Goal: Navigation & Orientation: Find specific page/section

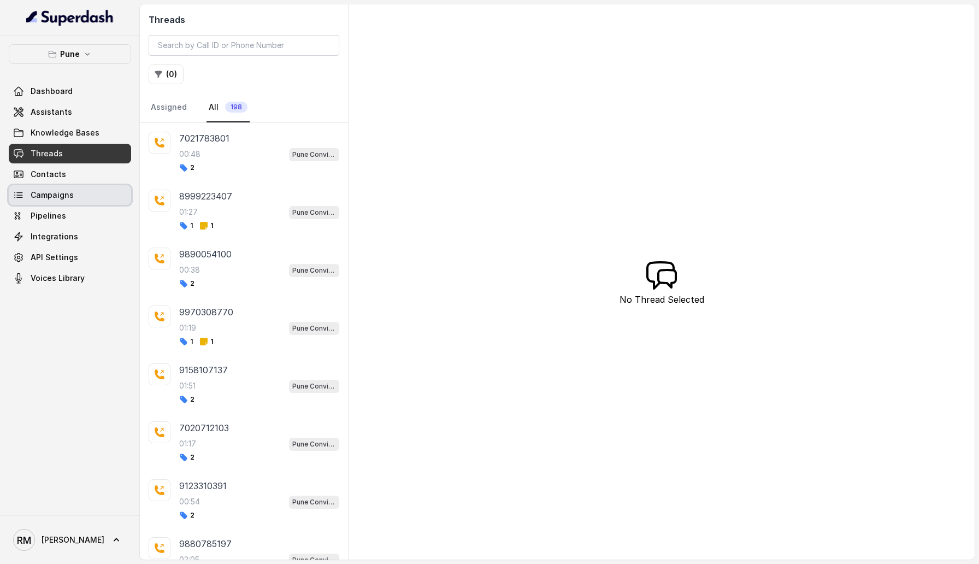
click at [57, 195] on span "Campaigns" at bounding box center [52, 195] width 43 height 11
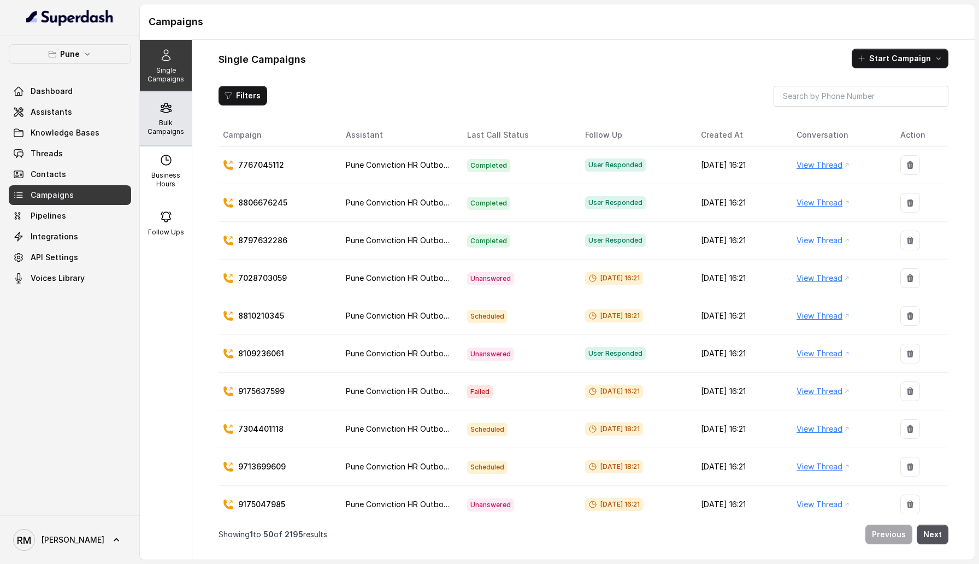
click at [163, 134] on p "Bulk Campaigns" at bounding box center [165, 127] width 43 height 17
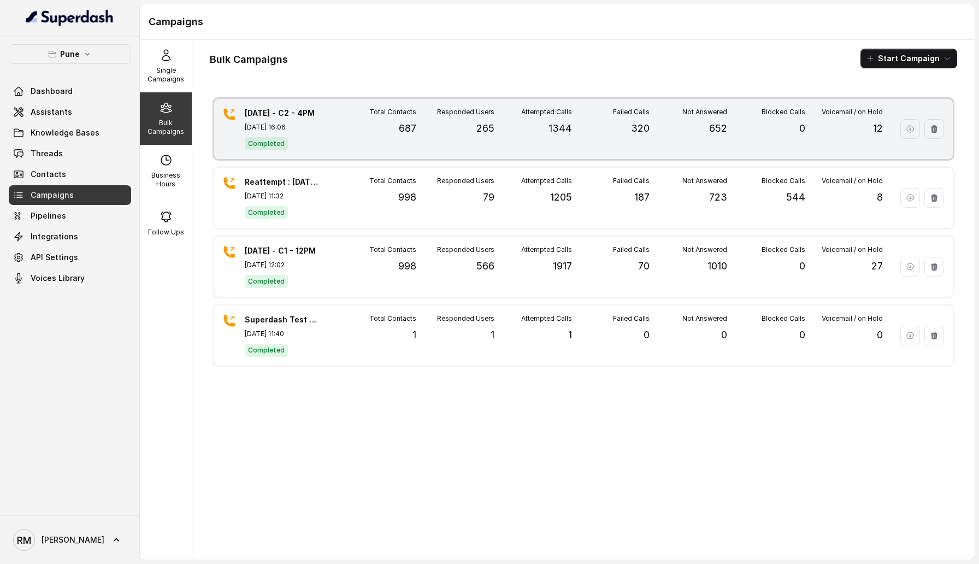
click at [424, 127] on div "Responded Users 265" at bounding box center [455, 129] width 78 height 43
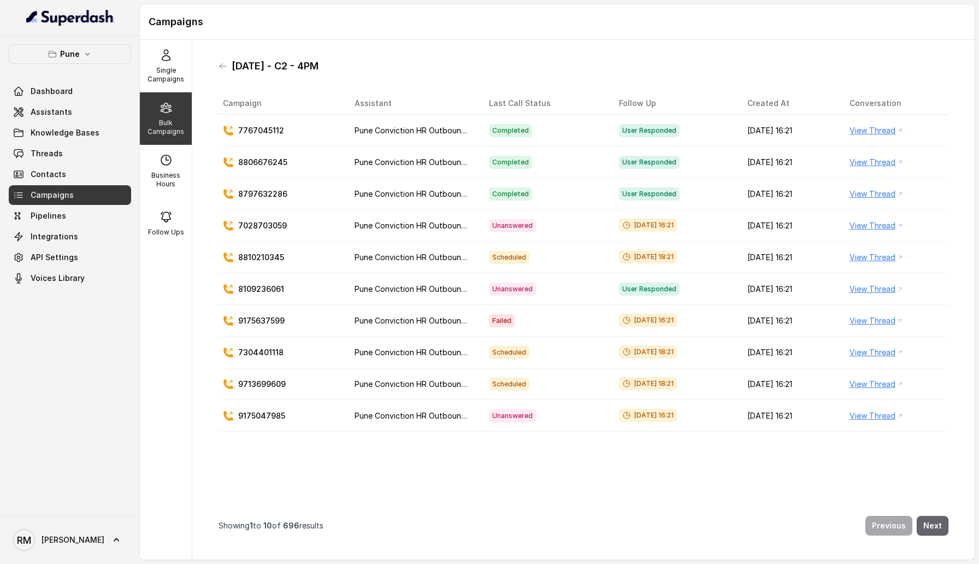
click at [929, 525] on button "Next" at bounding box center [932, 526] width 32 height 20
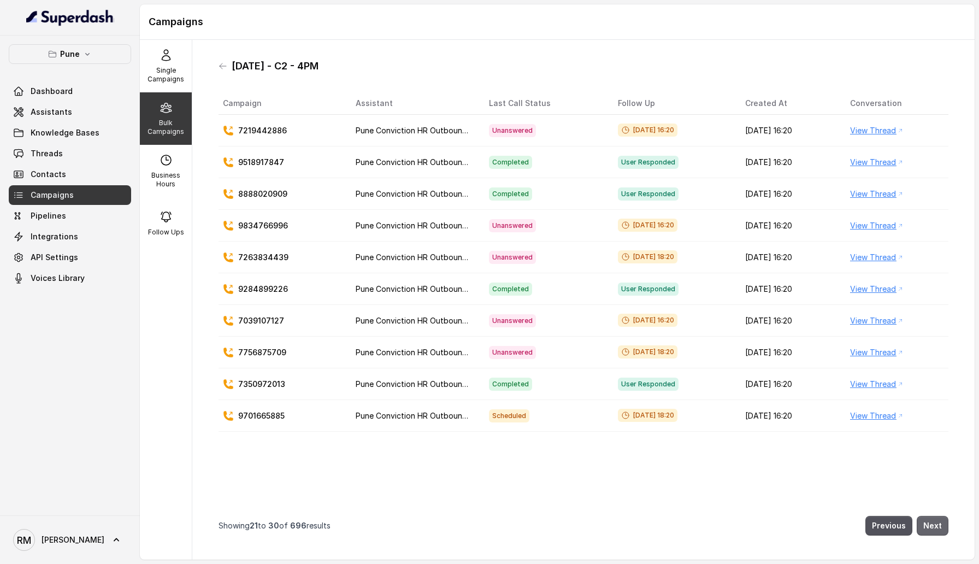
click at [929, 525] on button "Next" at bounding box center [932, 526] width 32 height 20
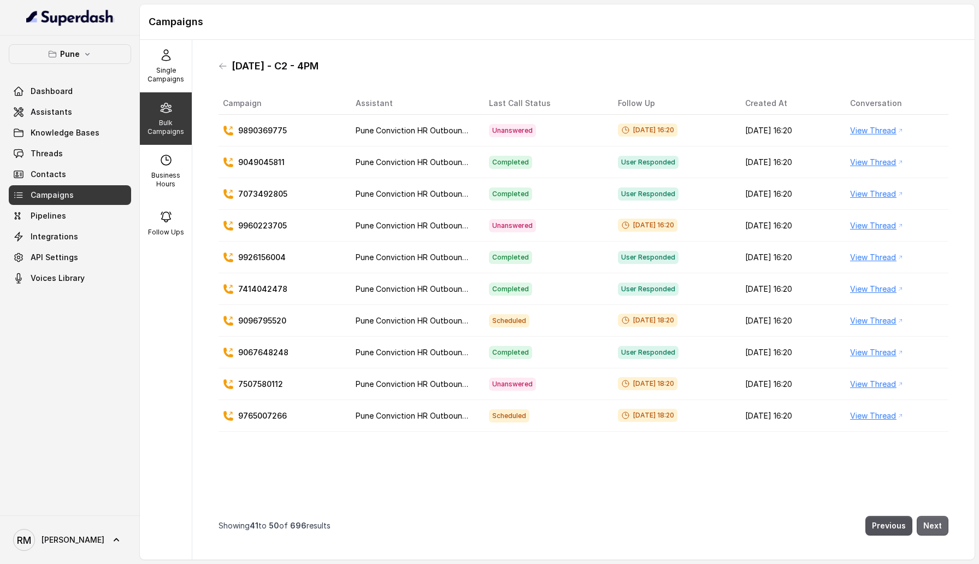
click at [929, 525] on button "Next" at bounding box center [932, 526] width 32 height 20
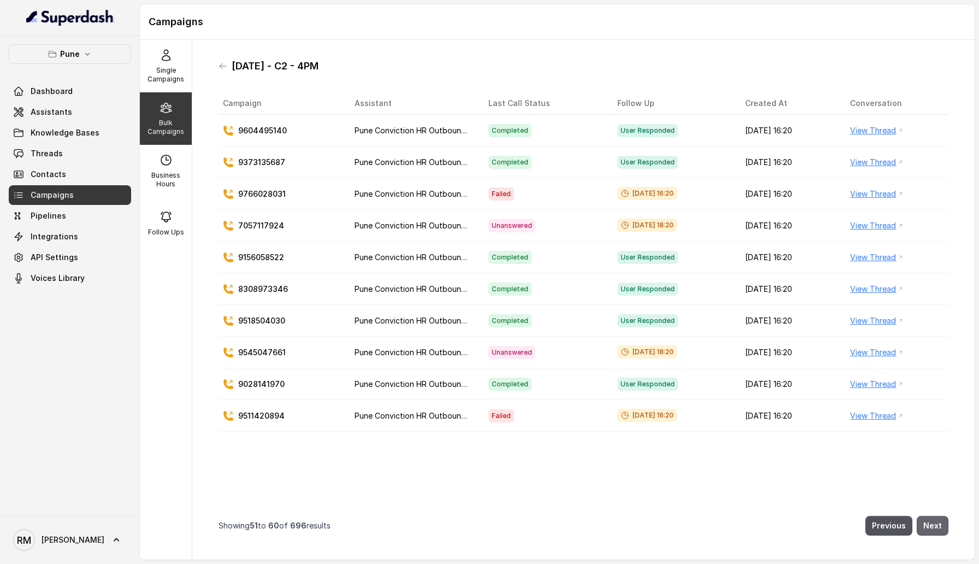
click at [929, 525] on button "Next" at bounding box center [932, 526] width 32 height 20
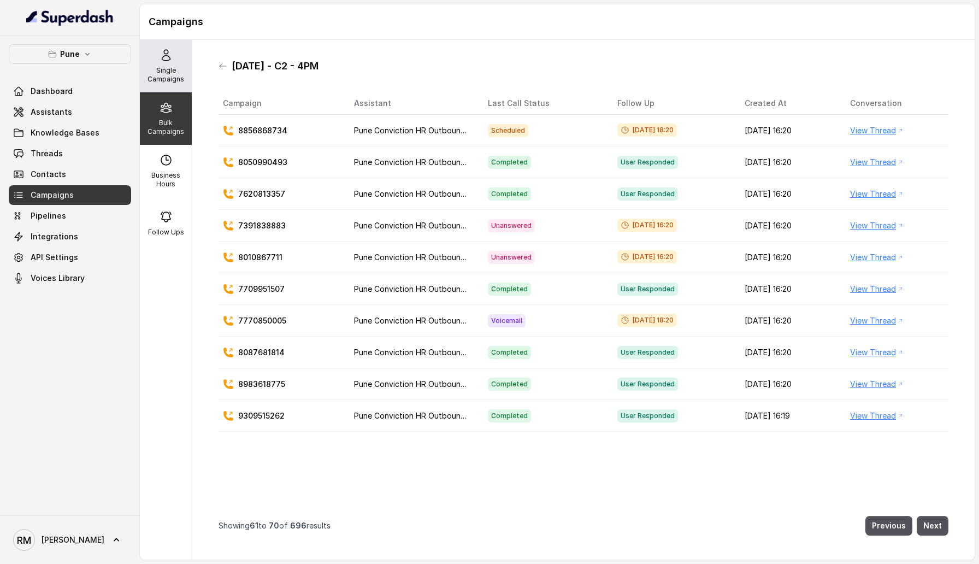
click at [169, 65] on div "Single Campaigns" at bounding box center [166, 66] width 52 height 52
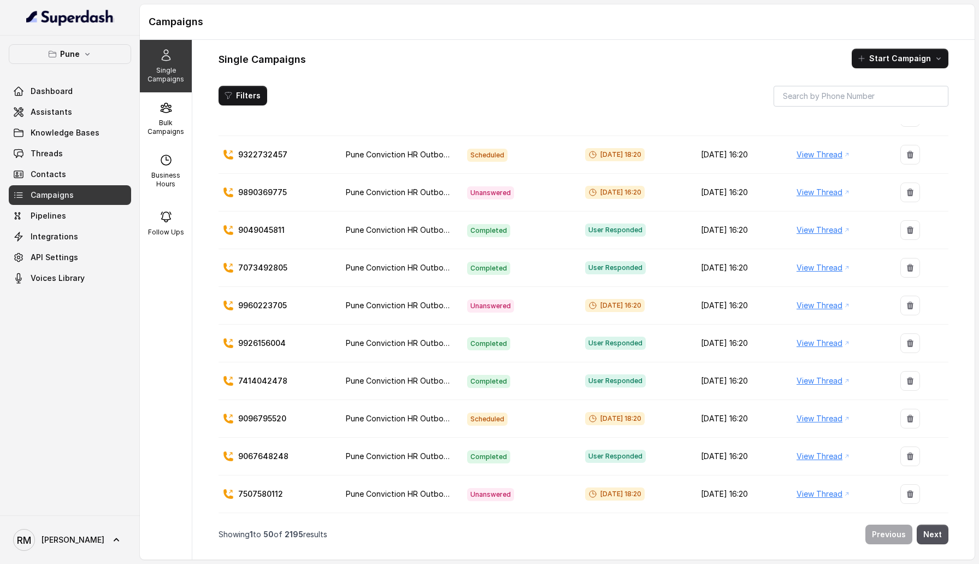
scroll to position [1517, 0]
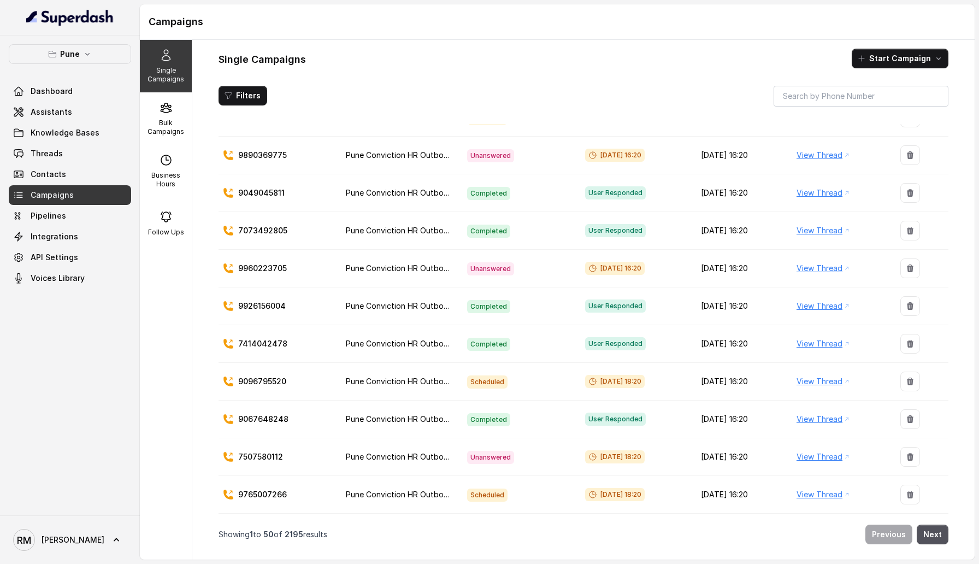
click at [842, 417] on link "View Thread" at bounding box center [819, 418] width 46 height 13
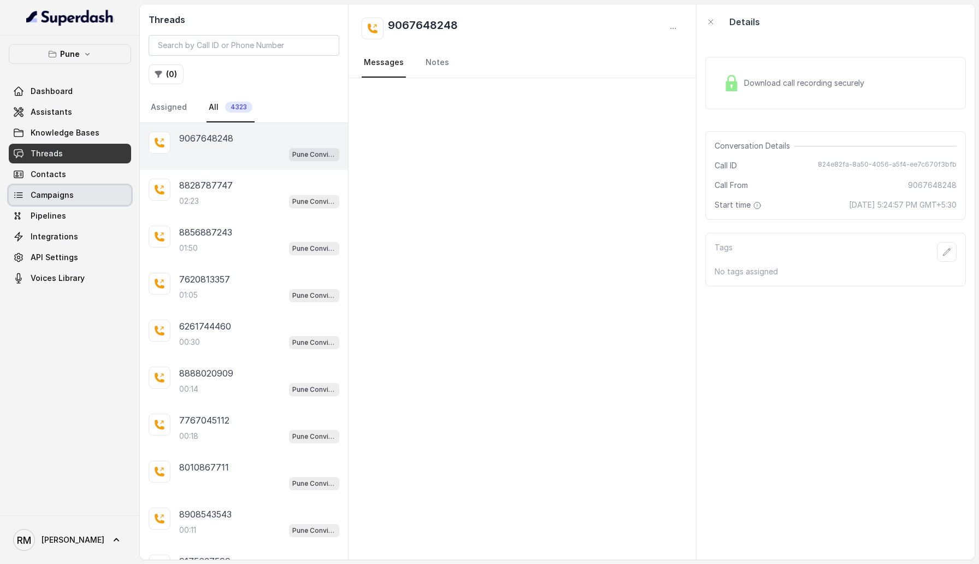
click at [72, 204] on link "Campaigns" at bounding box center [70, 195] width 122 height 20
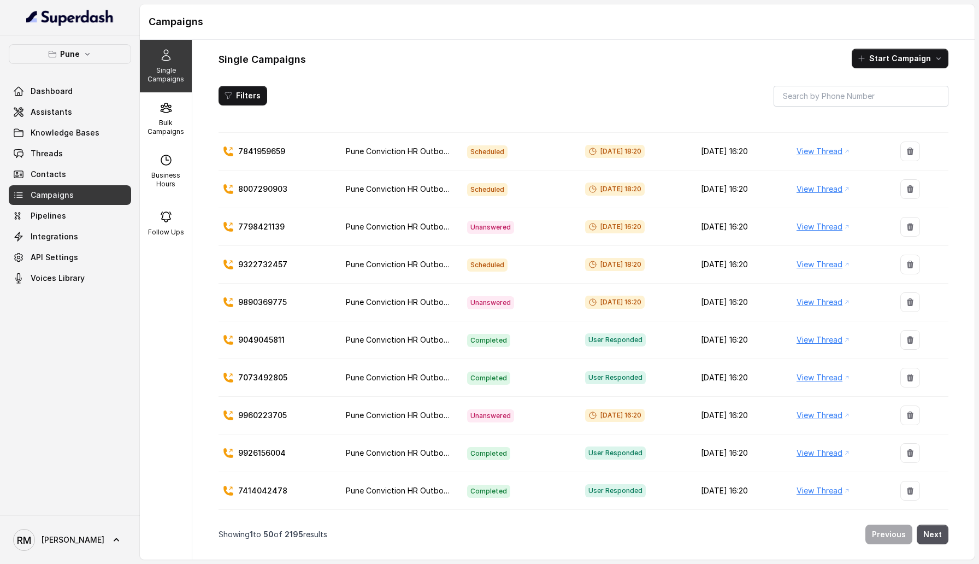
scroll to position [1517, 0]
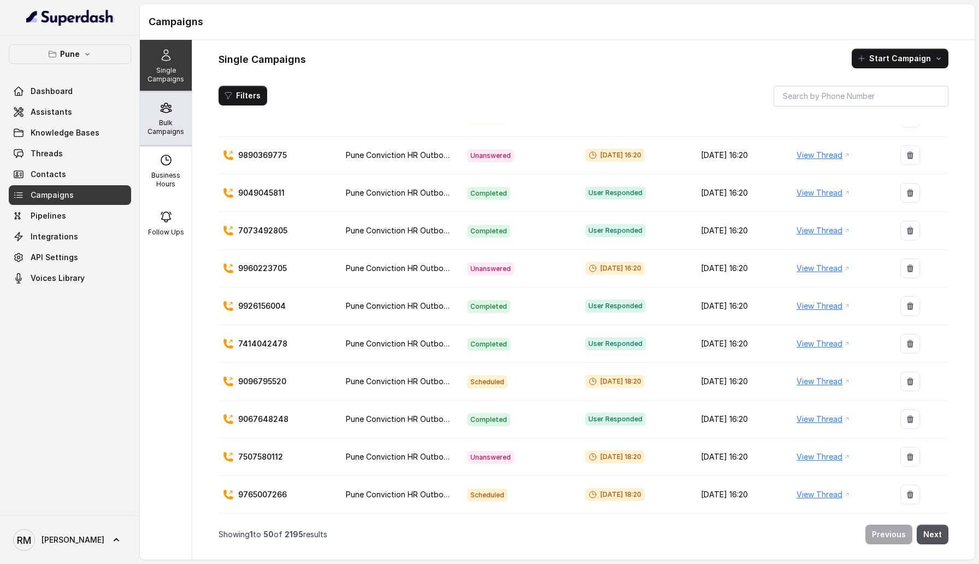
click at [150, 119] on p "Bulk Campaigns" at bounding box center [165, 127] width 43 height 17
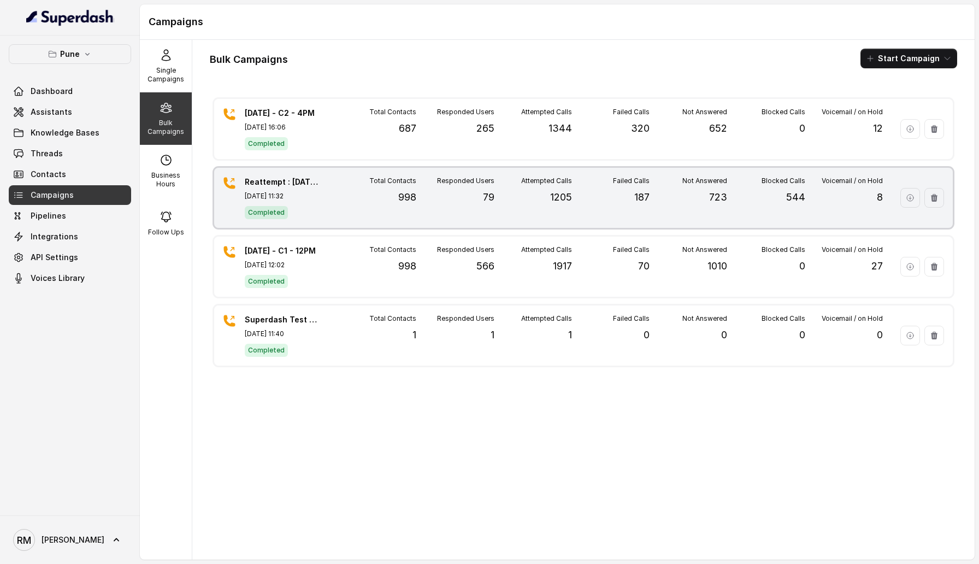
click at [405, 199] on p "998" at bounding box center [407, 197] width 18 height 15
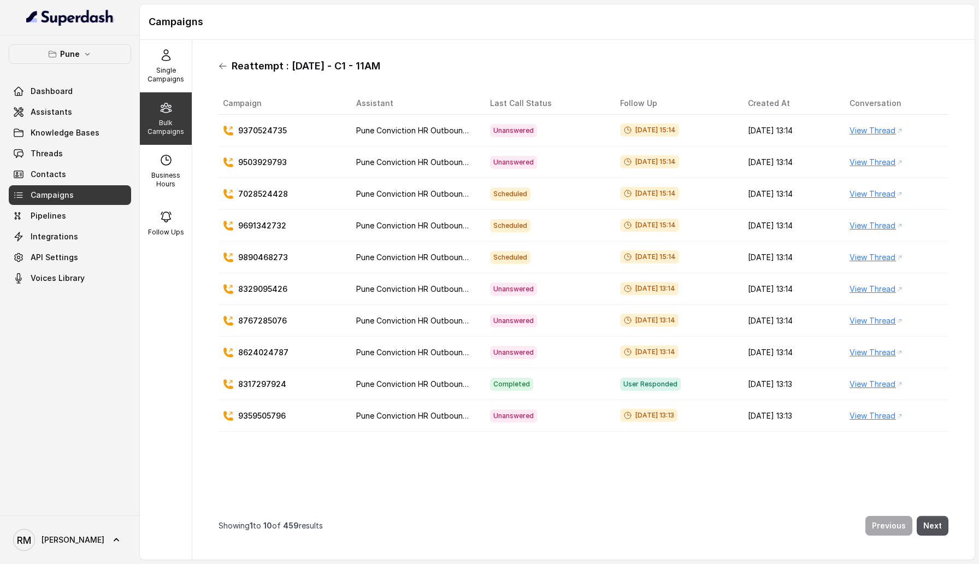
click at [220, 67] on icon at bounding box center [222, 66] width 9 height 9
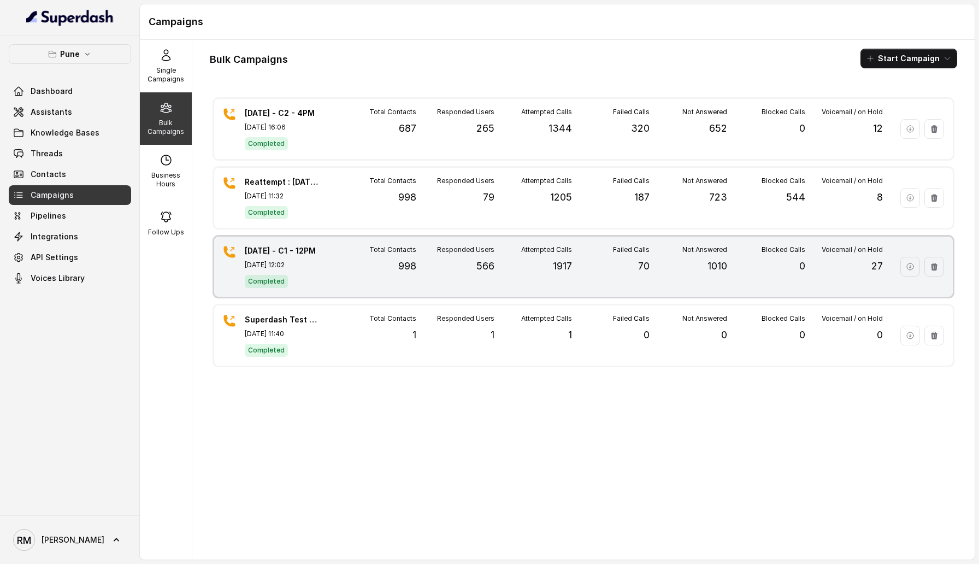
click at [374, 259] on div "Total Contacts 998" at bounding box center [378, 266] width 78 height 43
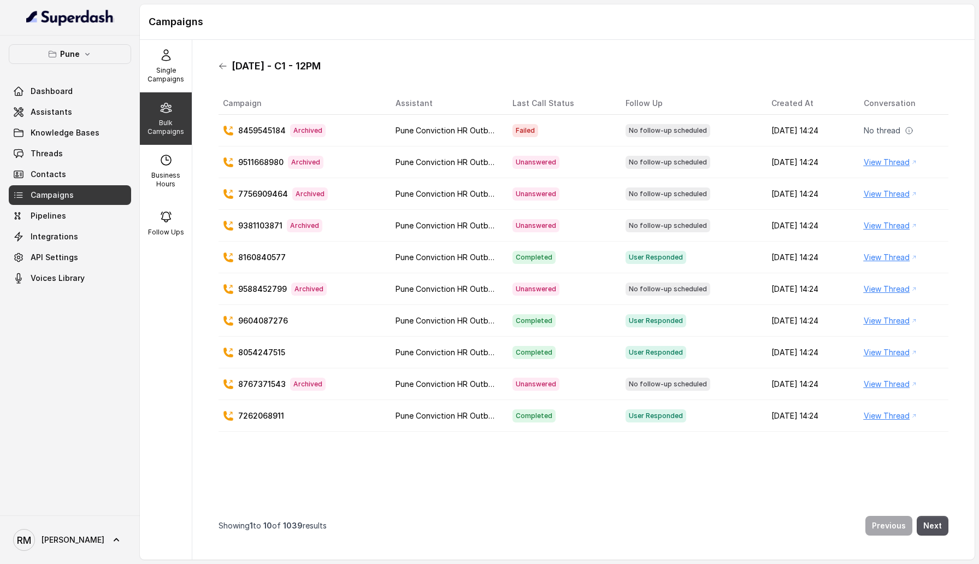
click at [221, 69] on icon at bounding box center [222, 66] width 9 height 9
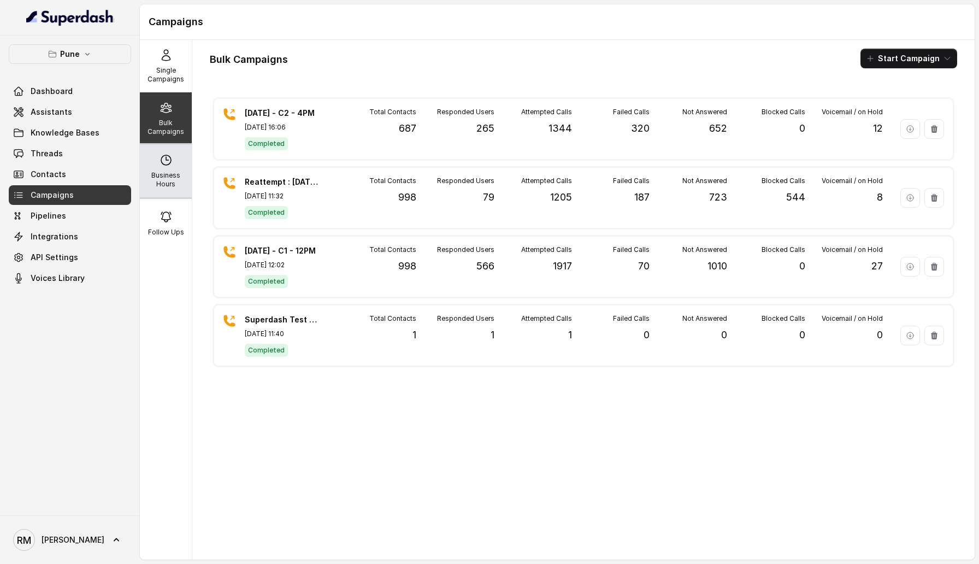
click at [155, 179] on p "Business Hours" at bounding box center [165, 179] width 43 height 17
select select "Asia/Calcutta"
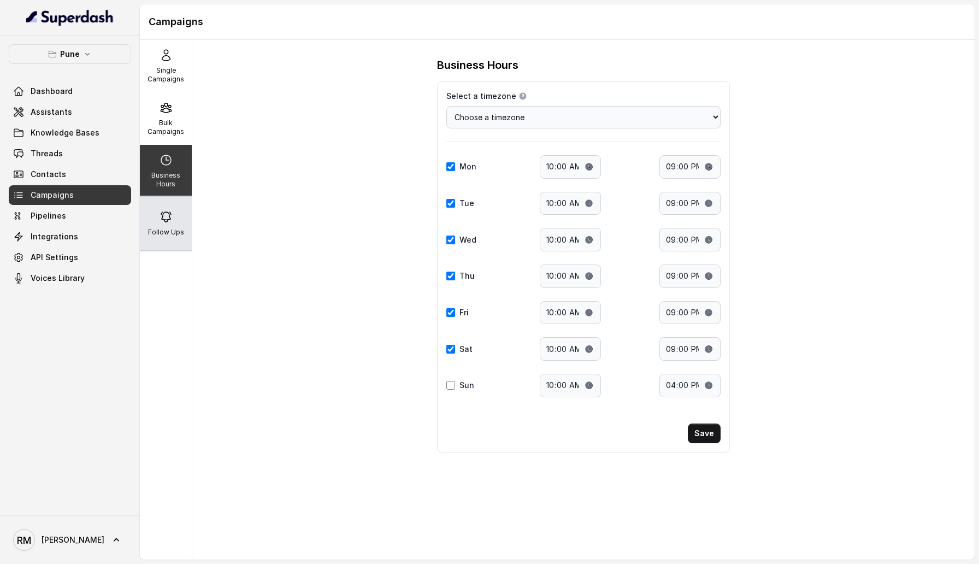
click at [170, 211] on icon at bounding box center [165, 216] width 13 height 13
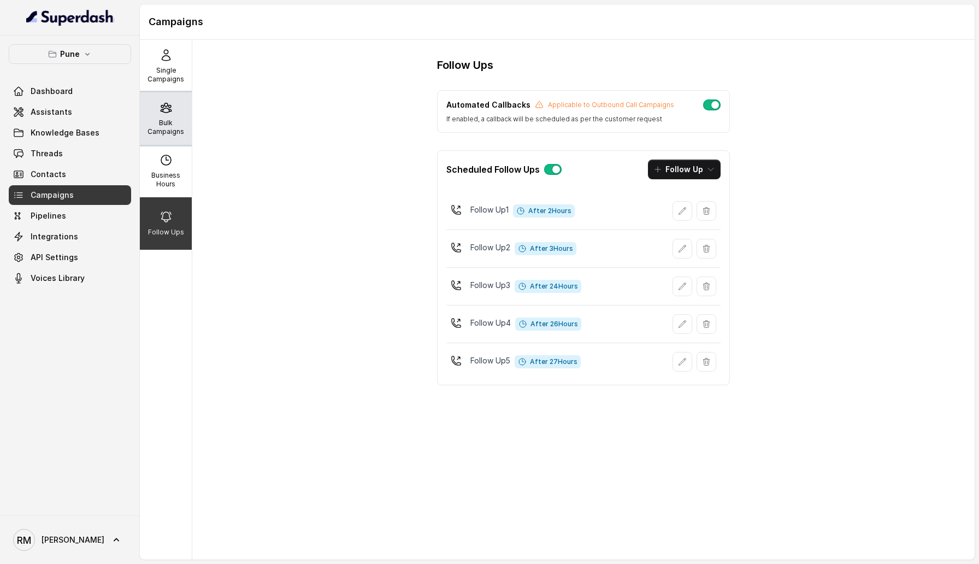
click at [167, 127] on p "Bulk Campaigns" at bounding box center [165, 127] width 43 height 17
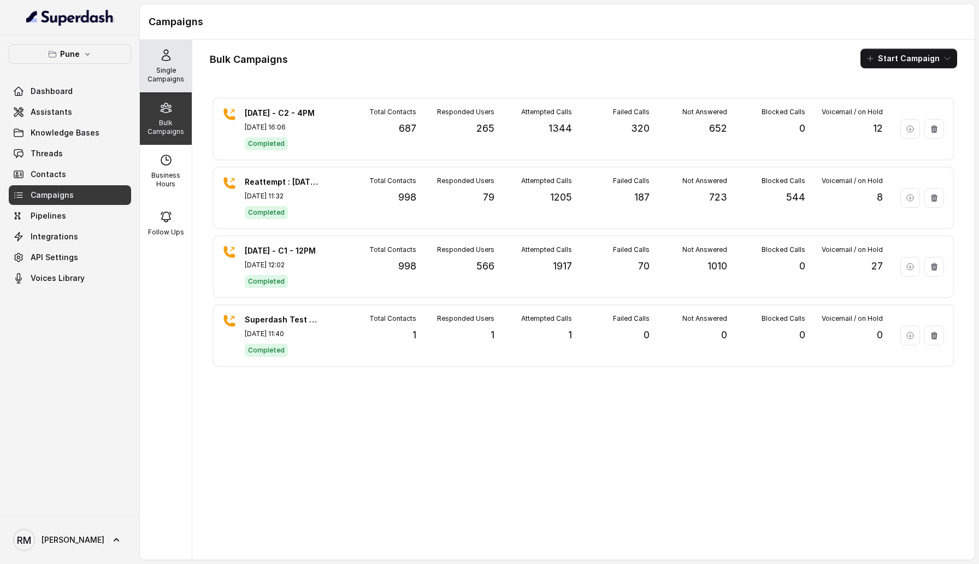
click at [163, 84] on div "Single Campaigns" at bounding box center [166, 66] width 52 height 52
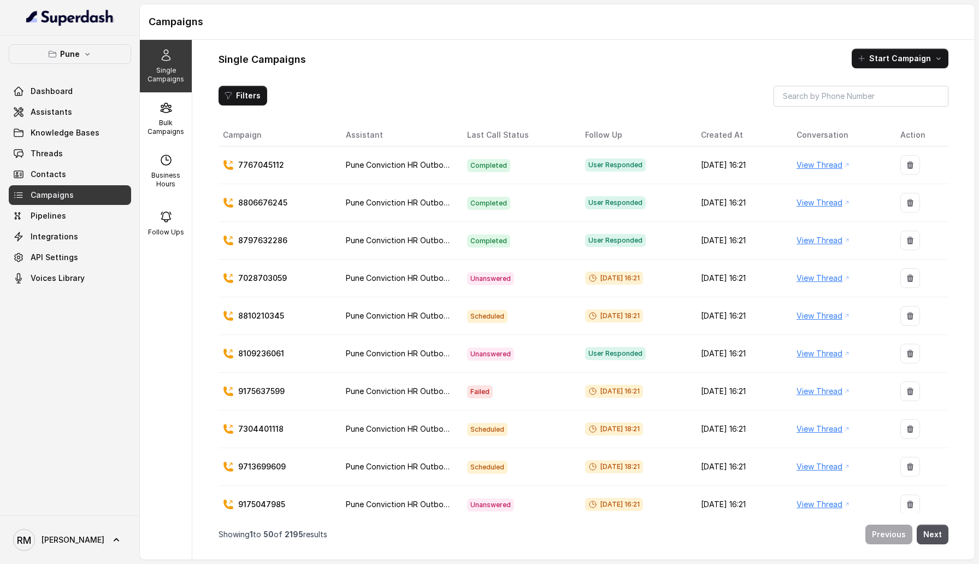
click at [826, 167] on link "View Thread" at bounding box center [819, 164] width 46 height 13
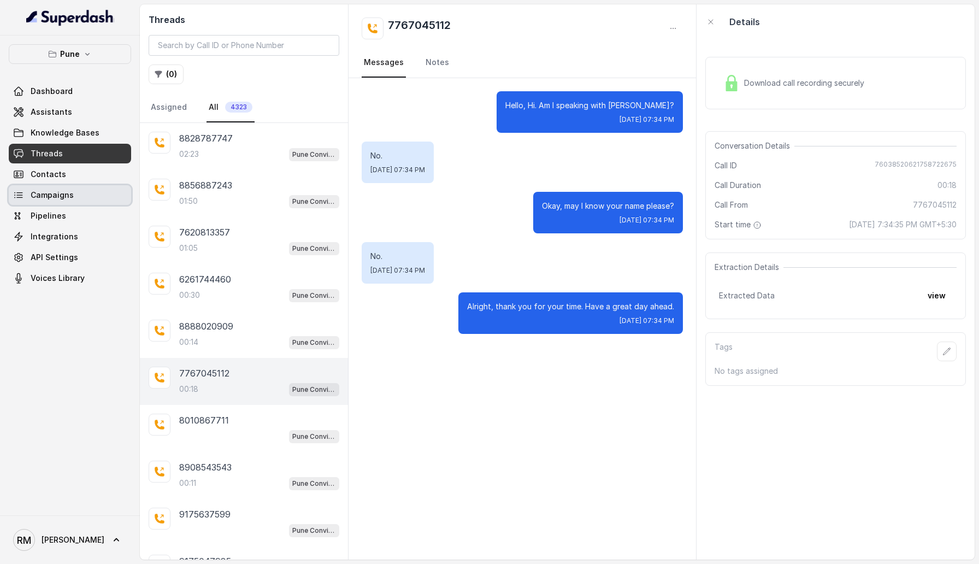
click at [57, 198] on span "Campaigns" at bounding box center [52, 195] width 43 height 11
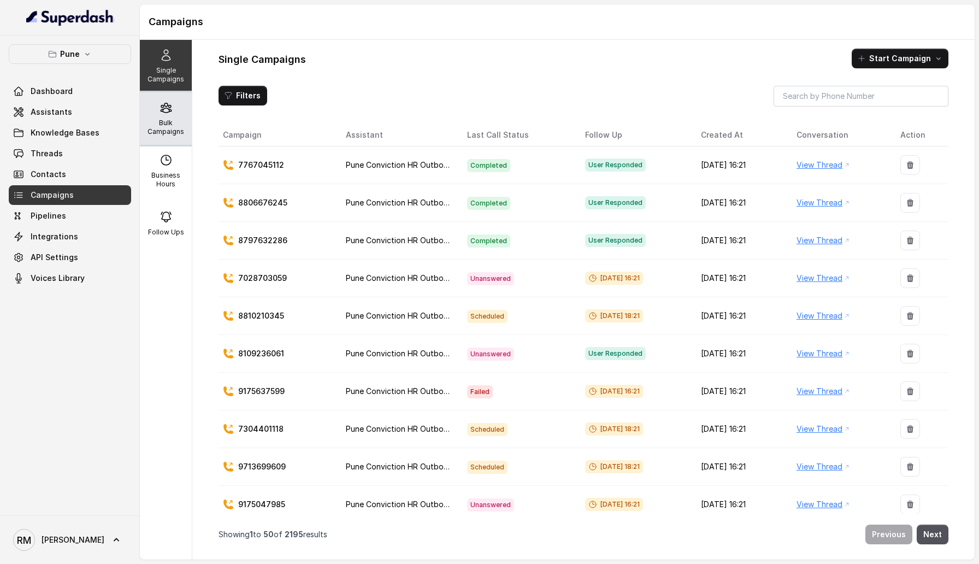
click at [161, 120] on p "Bulk Campaigns" at bounding box center [165, 127] width 43 height 17
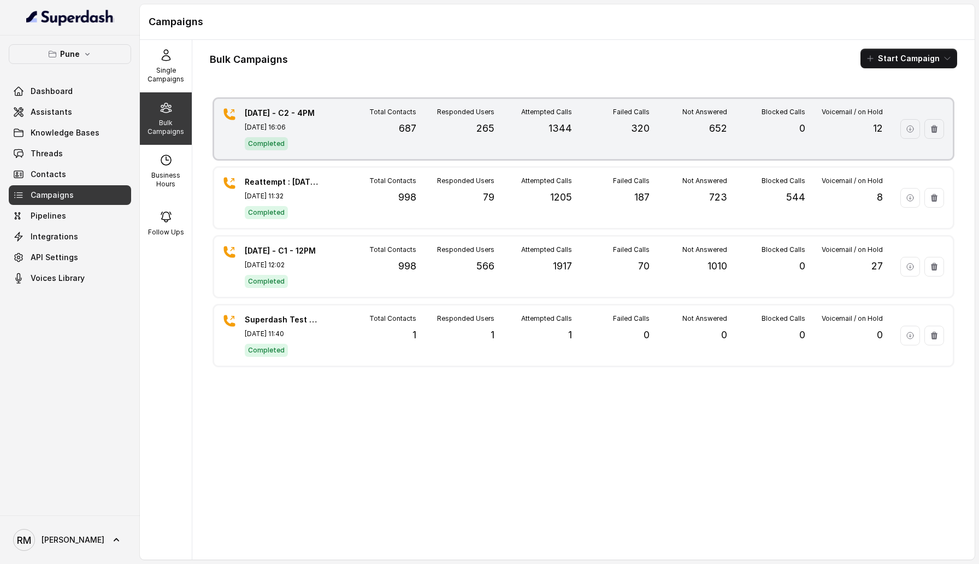
click at [444, 152] on div "24.9.25 - C2 - 4PM Sep 24, 2025, 16:06 Completed Total Contacts 687 Responded U…" at bounding box center [583, 129] width 738 height 60
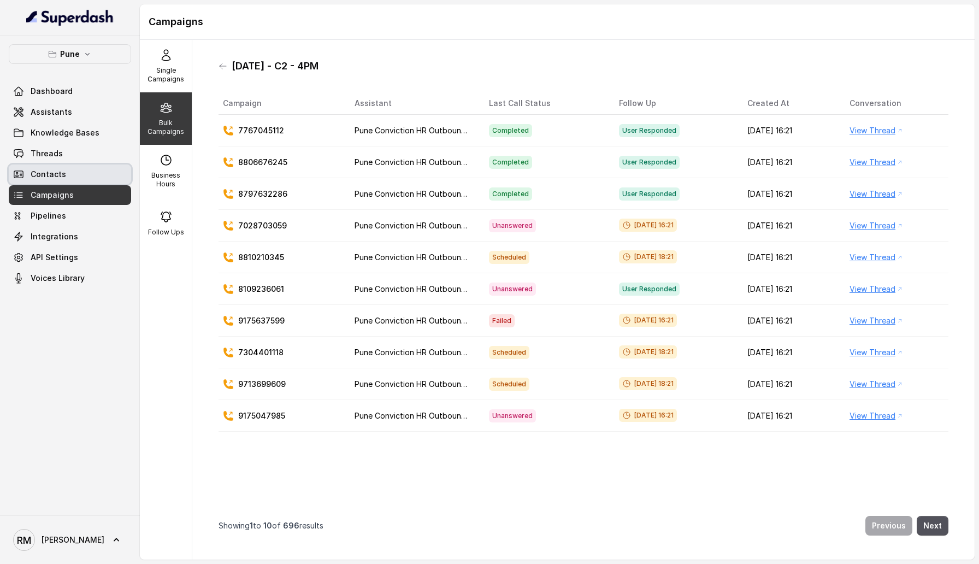
click at [86, 174] on link "Contacts" at bounding box center [70, 174] width 122 height 20
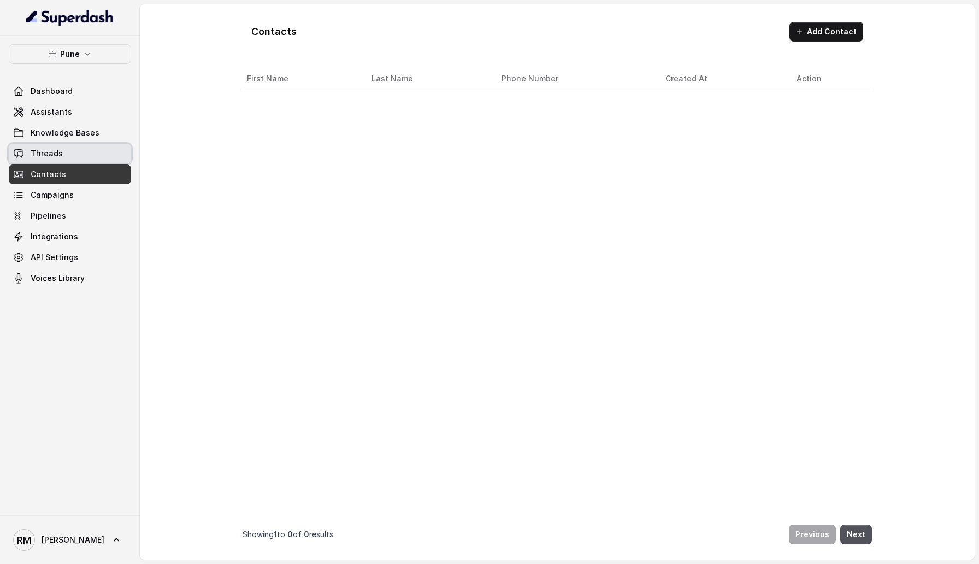
click at [83, 144] on link "Threads" at bounding box center [70, 154] width 122 height 20
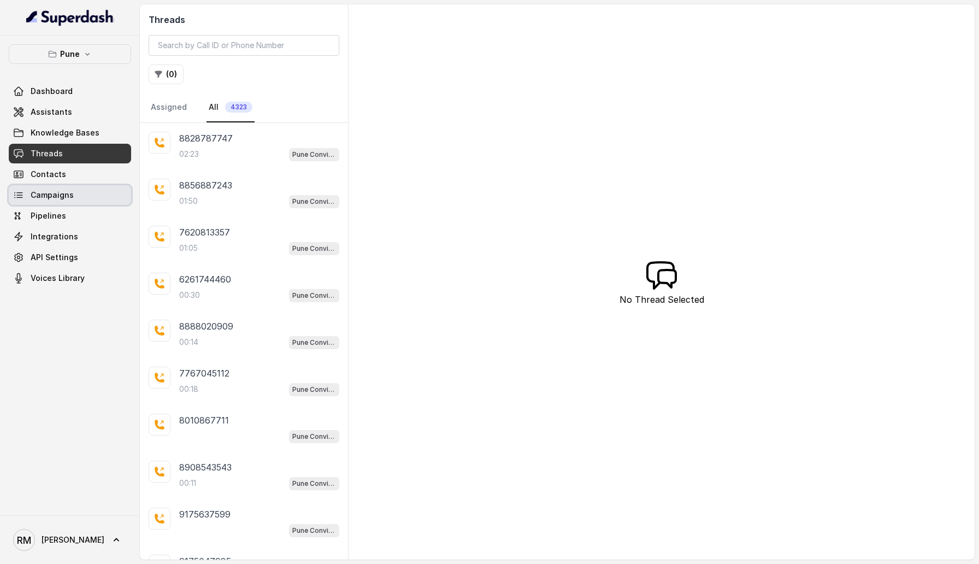
click at [65, 197] on span "Campaigns" at bounding box center [52, 195] width 43 height 11
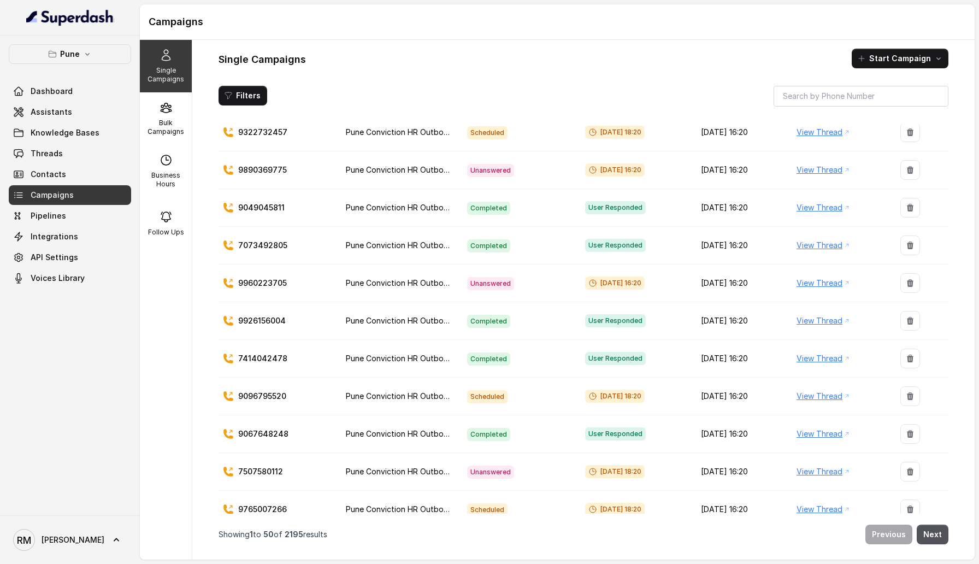
scroll to position [1517, 0]
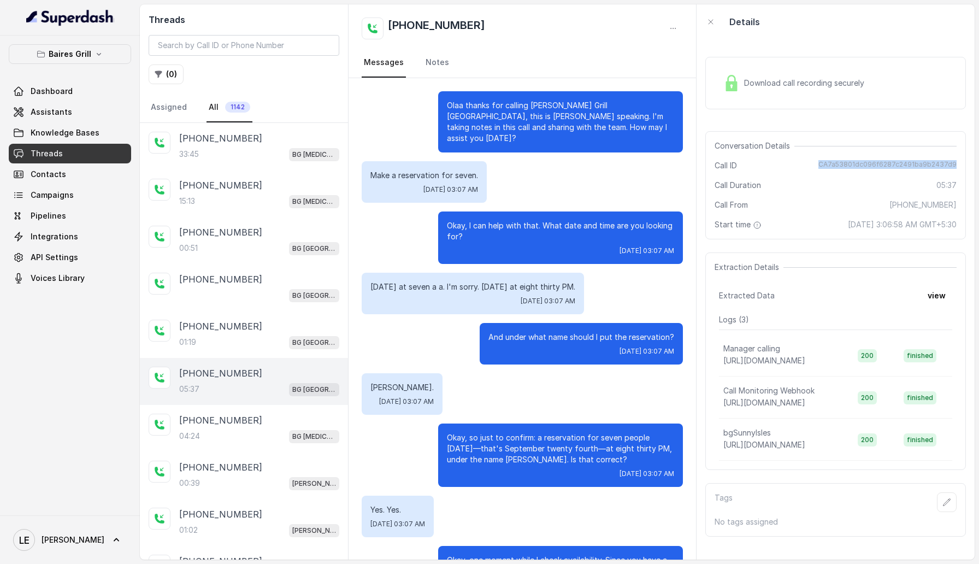
scroll to position [1039, 0]
